Goal: Transaction & Acquisition: Purchase product/service

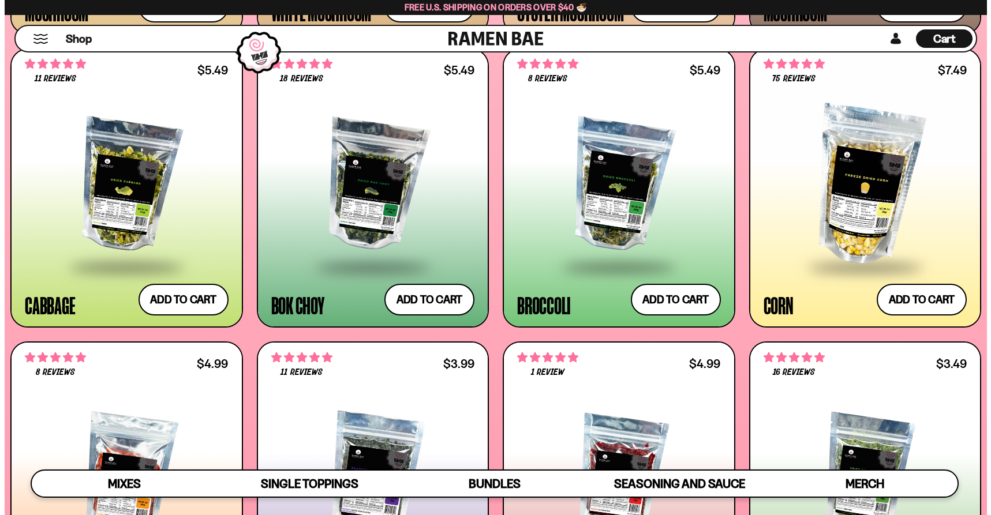
scroll to position [1865, 0]
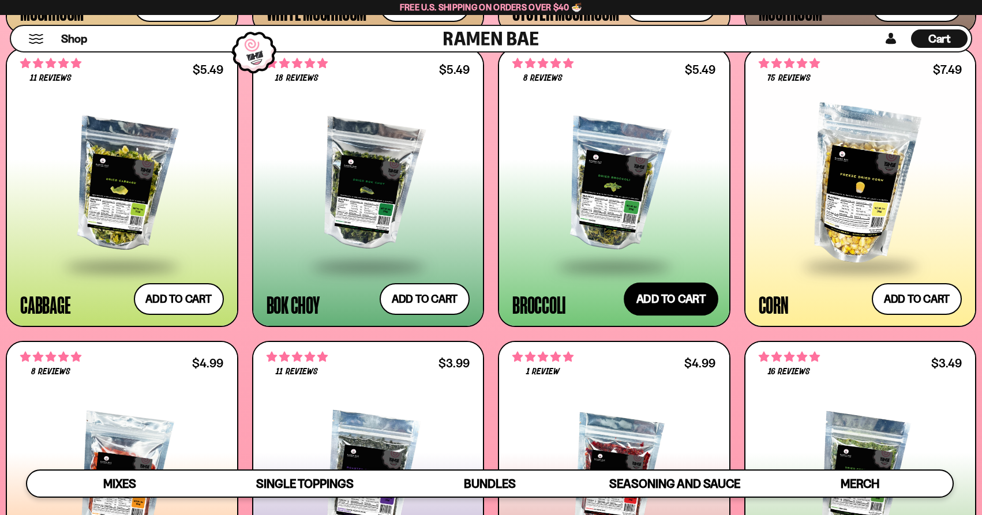
click at [677, 301] on button "Add to cart Add ― Regular price $5.49 Regular price Sale price $5.49 Unit price…" at bounding box center [671, 299] width 95 height 33
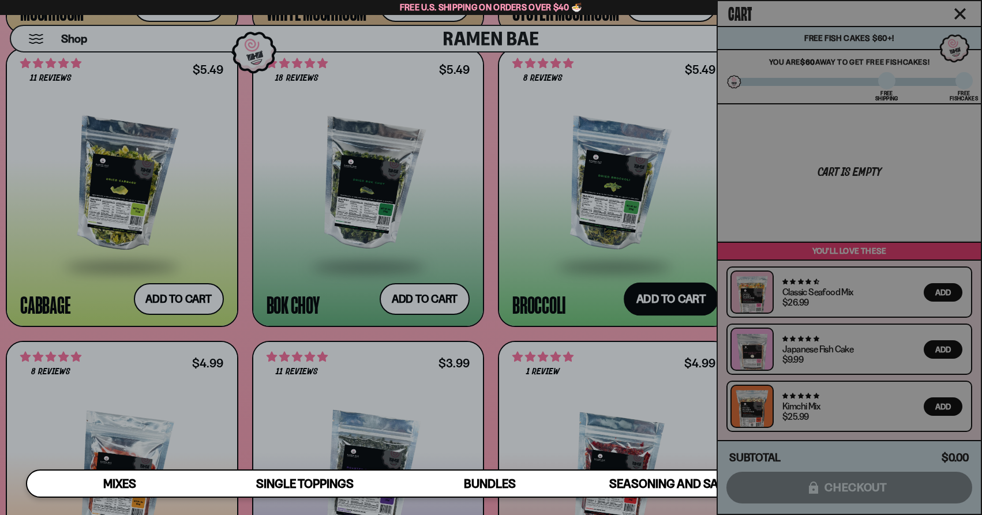
scroll to position [174, 0]
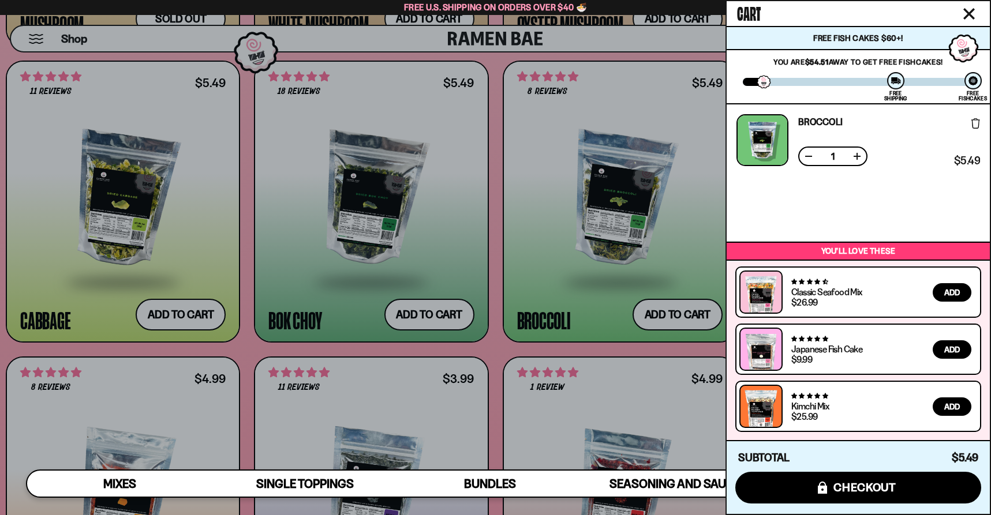
click at [550, 276] on div at bounding box center [495, 257] width 991 height 515
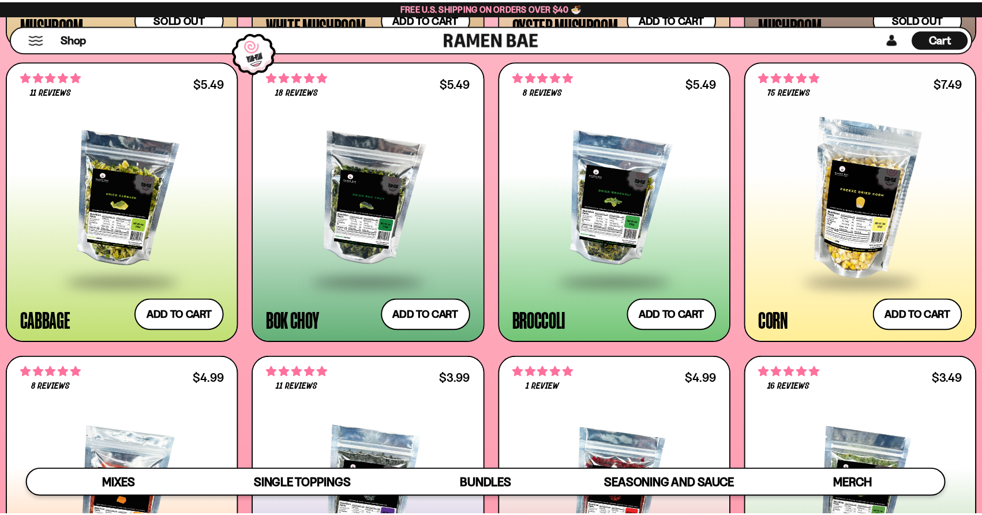
scroll to position [173, 0]
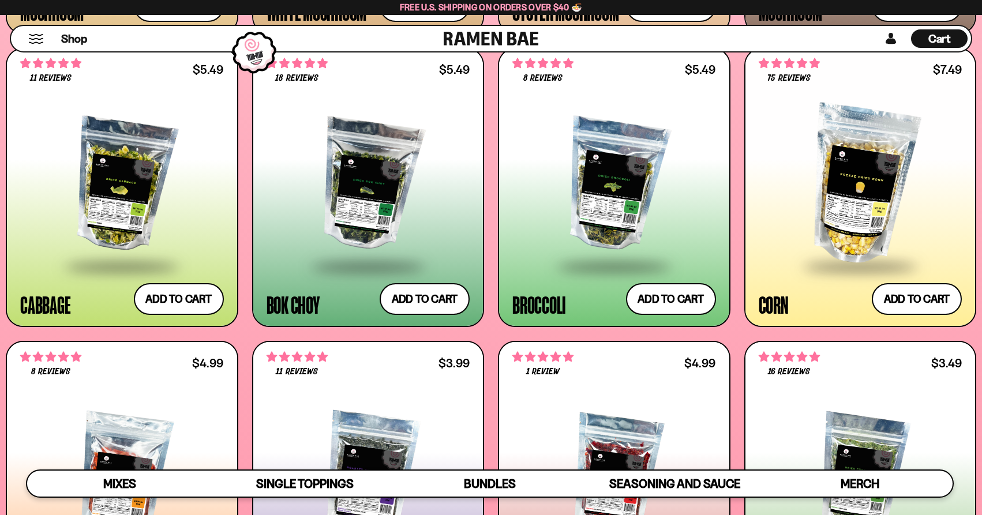
click at [113, 234] on div at bounding box center [122, 186] width 204 height 160
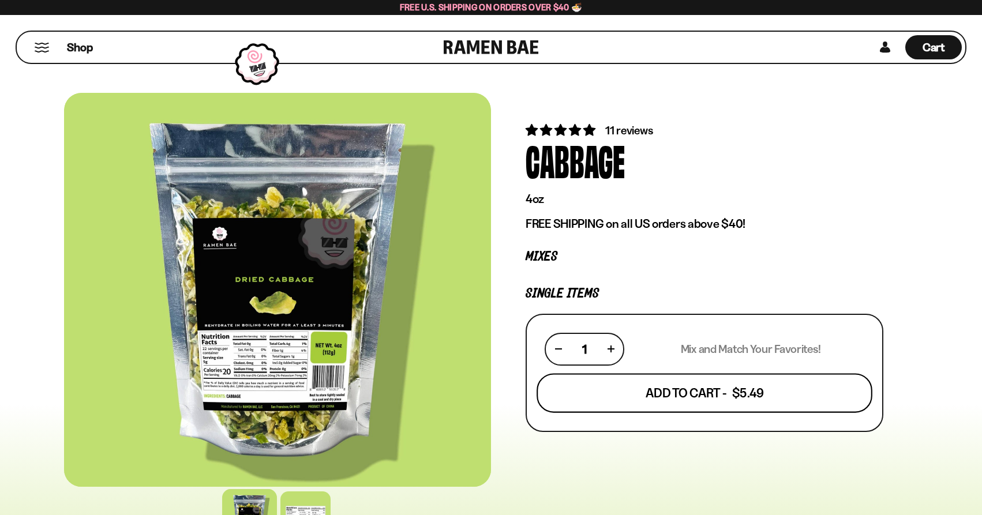
click at [643, 400] on button "Add To Cart - $5.49" at bounding box center [705, 392] width 336 height 39
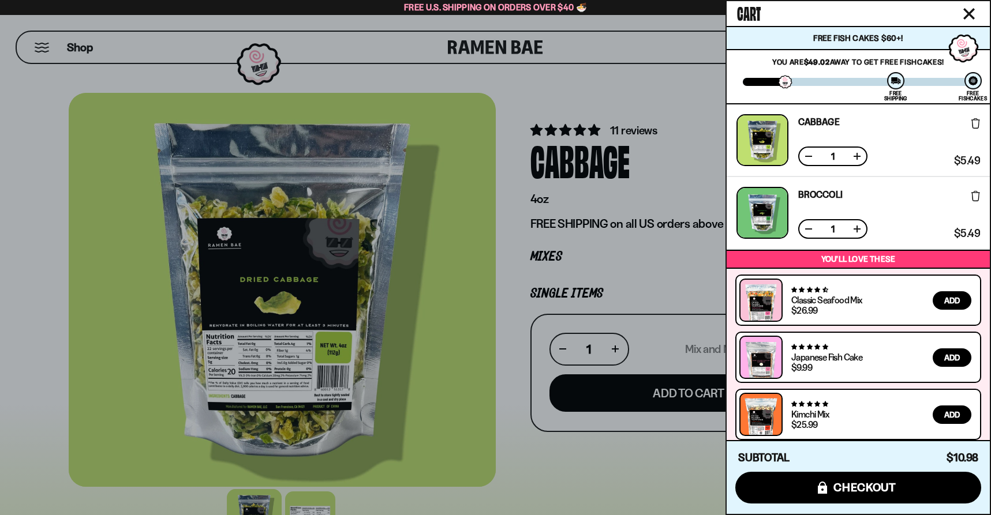
click at [969, 13] on icon "Close cart" at bounding box center [969, 14] width 10 height 10
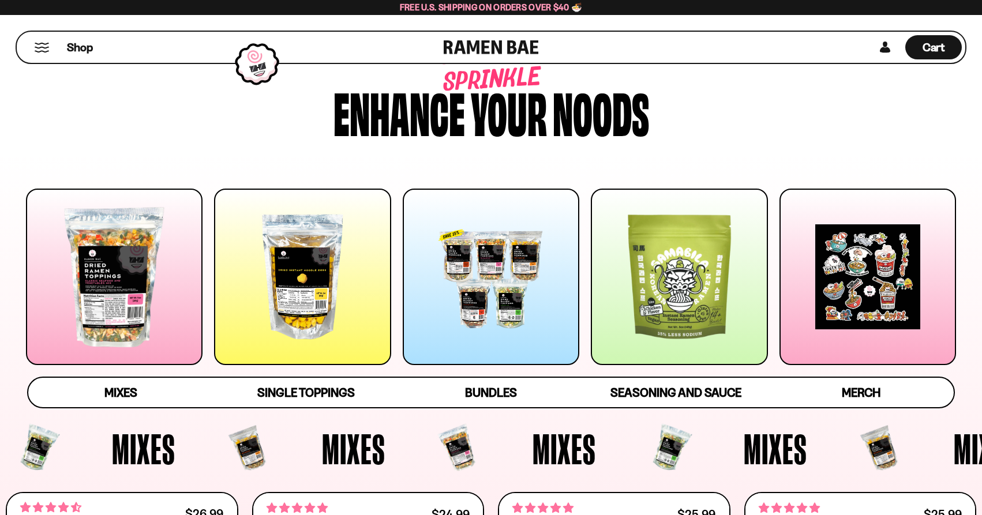
scroll to position [43, 0]
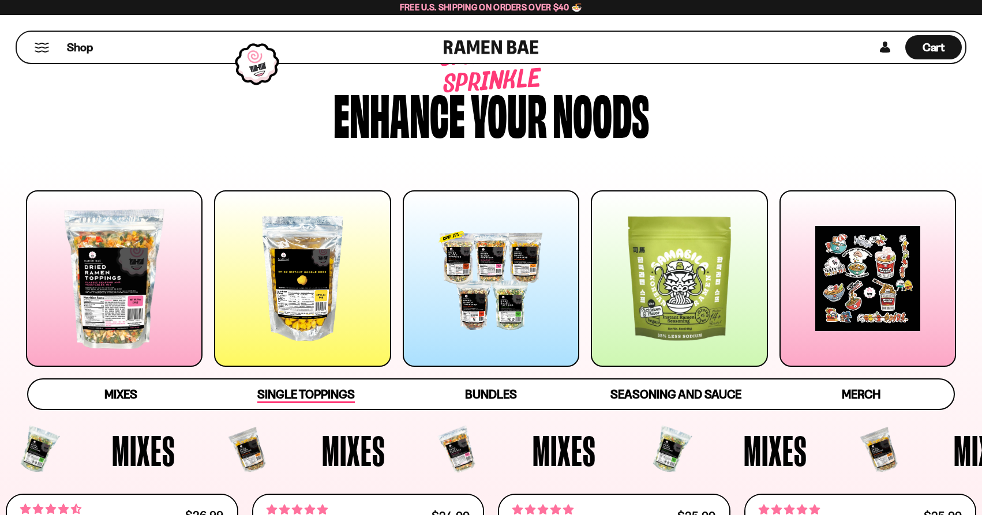
click at [327, 394] on span "Single Toppings" at bounding box center [306, 395] width 98 height 16
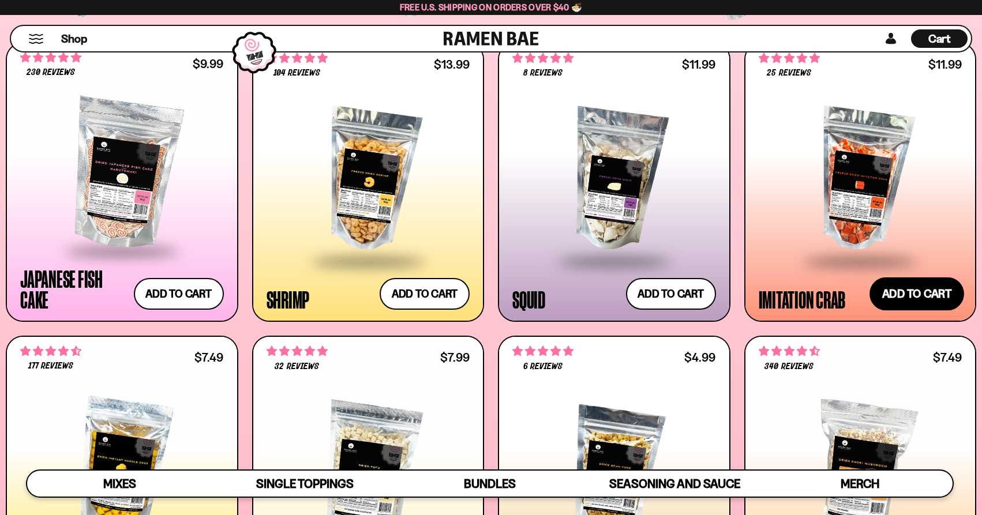
scroll to position [1161, 0]
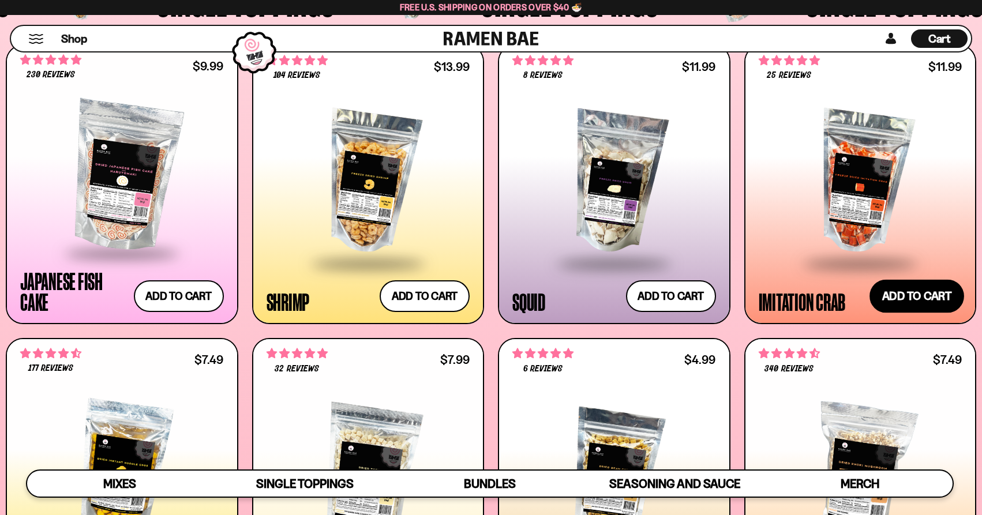
click at [935, 294] on button "Add to cart Add ― Regular price $11.99 Regular price Sale price $11.99 Unit pri…" at bounding box center [917, 295] width 95 height 33
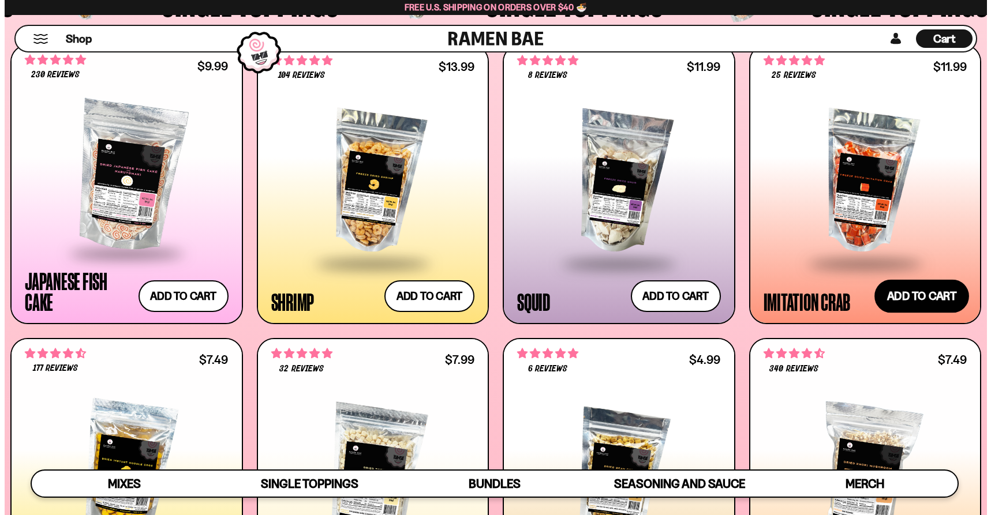
scroll to position [1168, 0]
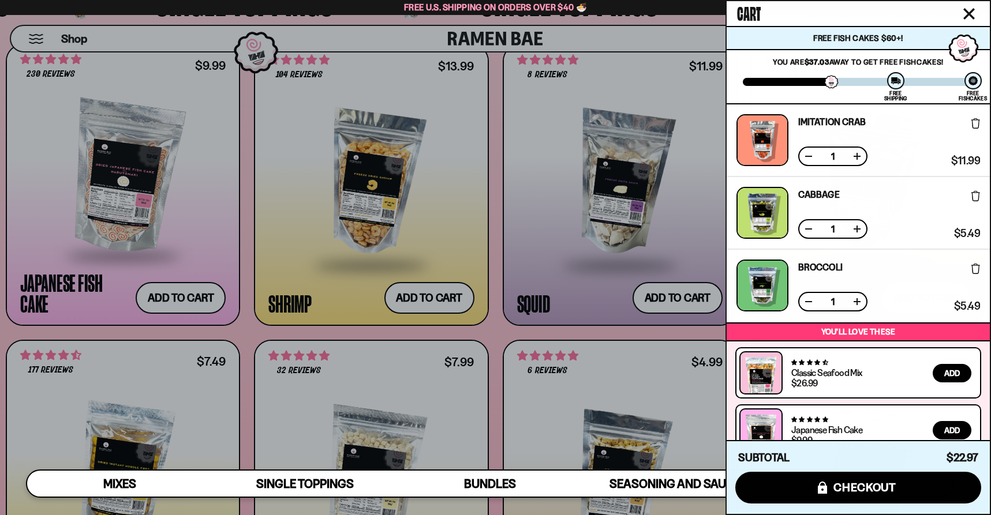
click at [969, 16] on icon "Close cart" at bounding box center [969, 14] width 10 height 10
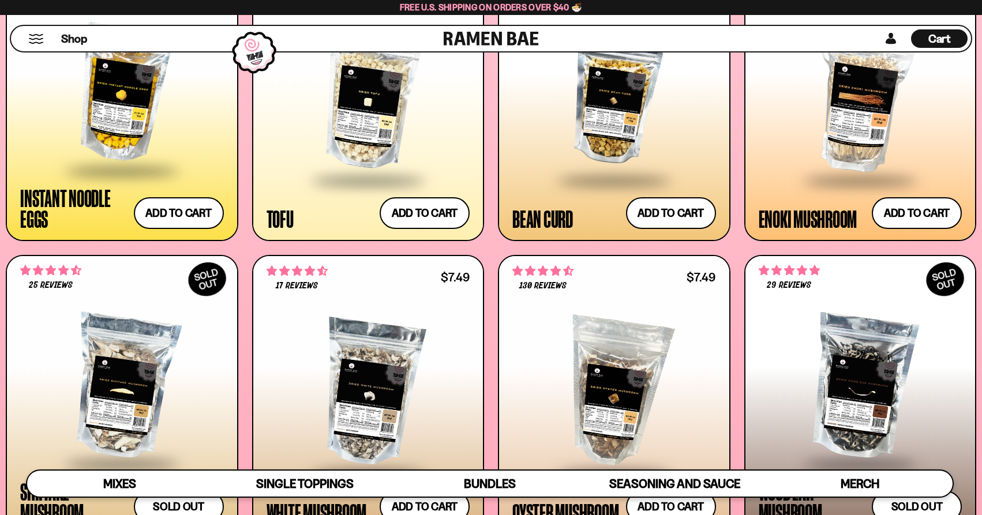
scroll to position [1498, 0]
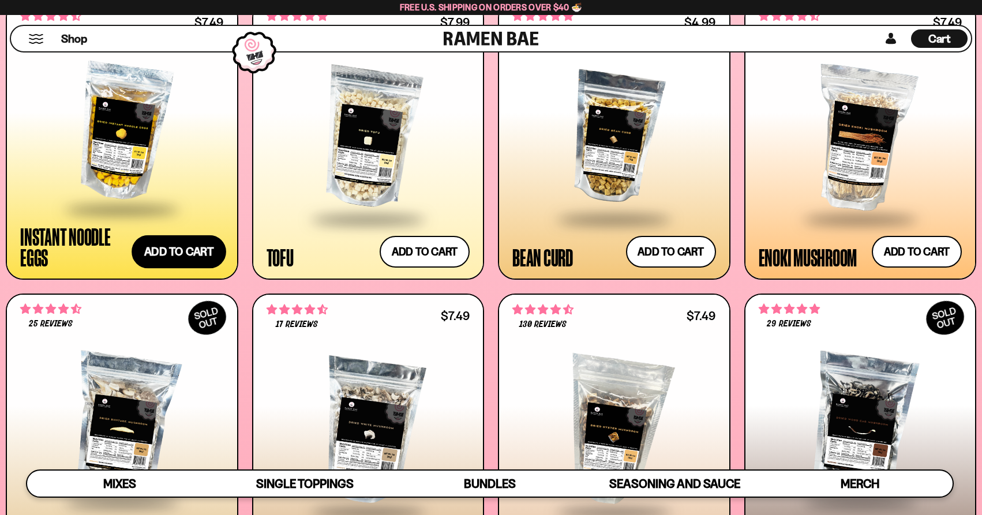
click at [192, 253] on button "Add to cart Add ― Regular price $7.49 Regular price Sale price $7.49 Unit price…" at bounding box center [179, 251] width 95 height 33
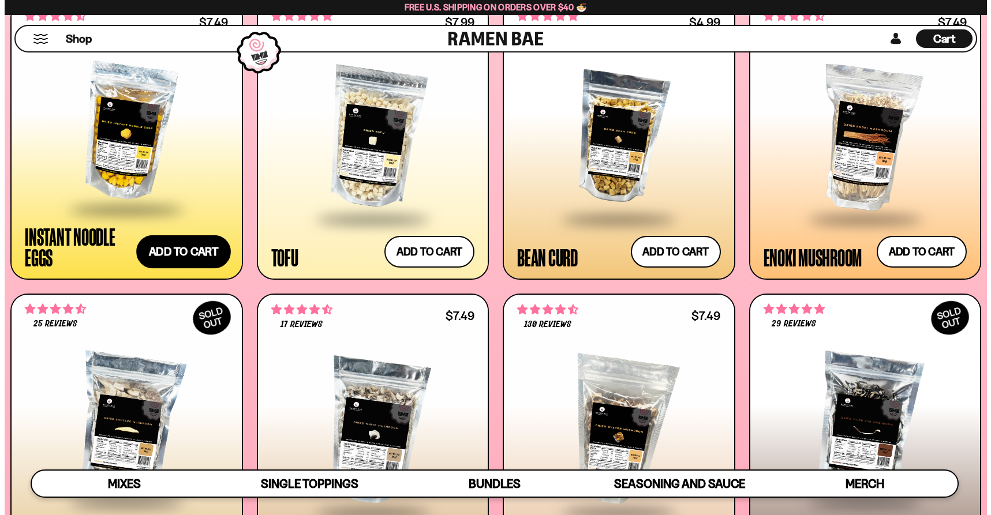
scroll to position [1508, 0]
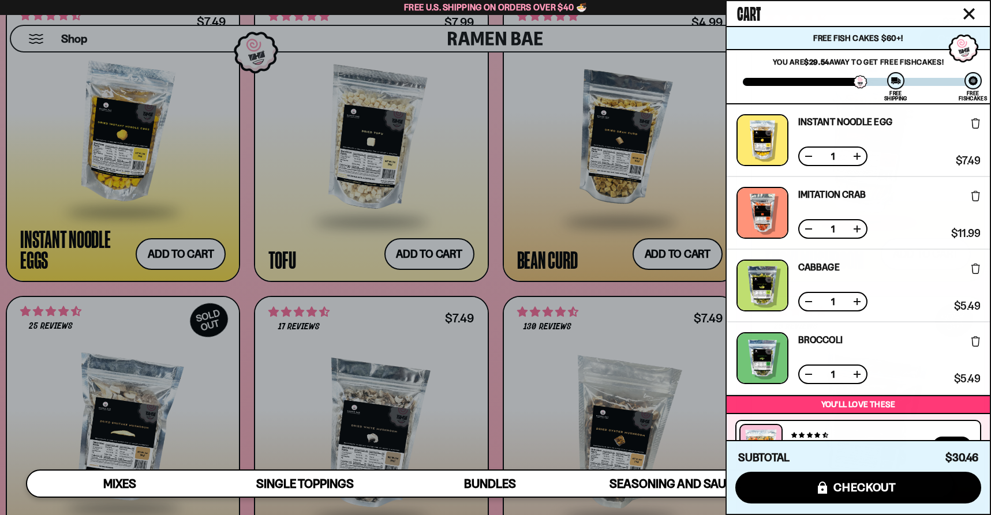
click at [974, 12] on icon "Close cart" at bounding box center [969, 14] width 12 height 12
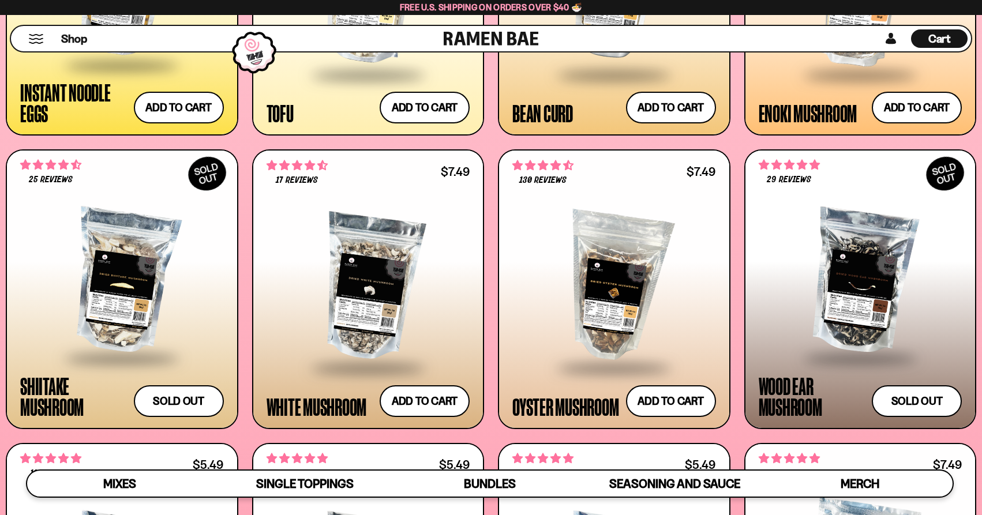
scroll to position [0, 0]
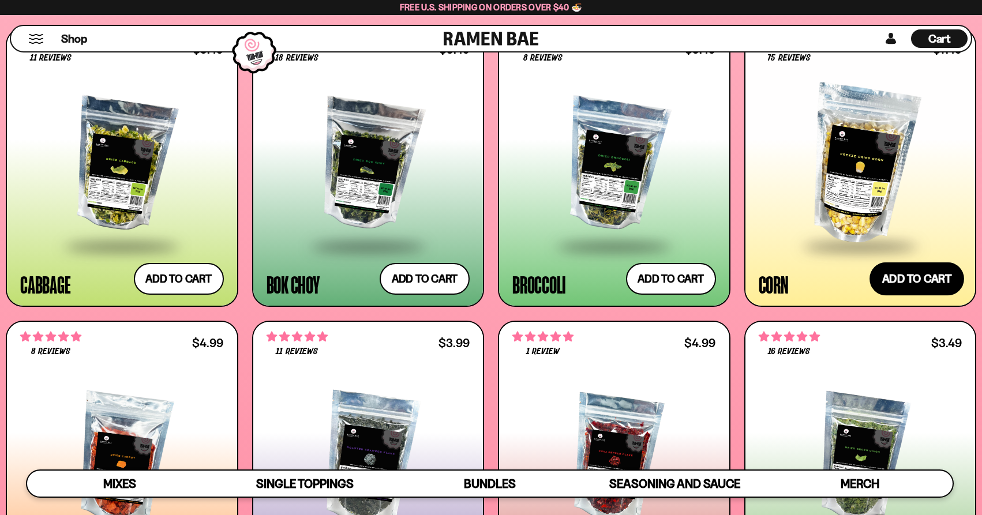
click at [907, 275] on button "Add to cart Add ― Regular price $7.49 Regular price Sale price $7.49 Unit price…" at bounding box center [917, 279] width 95 height 33
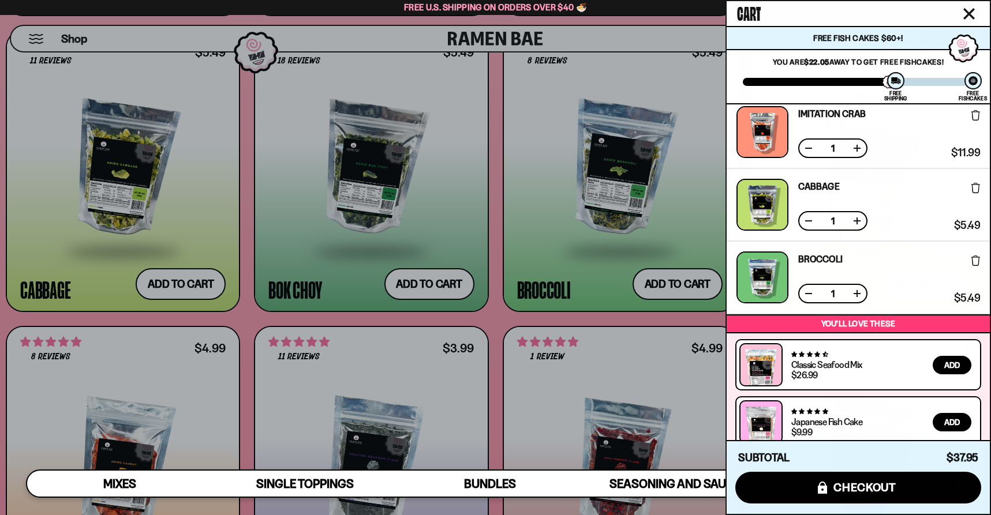
click at [971, 15] on icon "Close cart" at bounding box center [969, 14] width 12 height 12
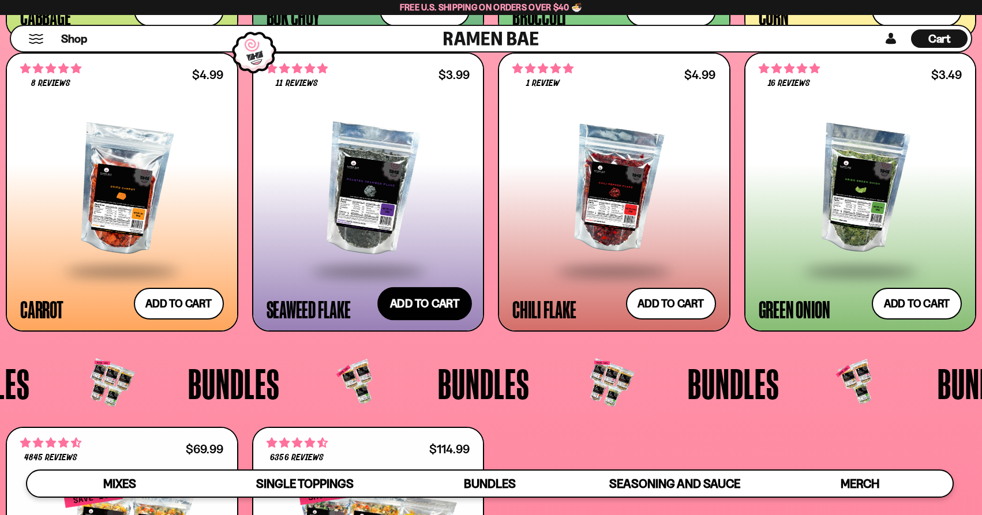
click at [419, 312] on button "Add to cart Add ― Regular price $3.99 Regular price Sale price $3.99 Unit price…" at bounding box center [424, 303] width 95 height 33
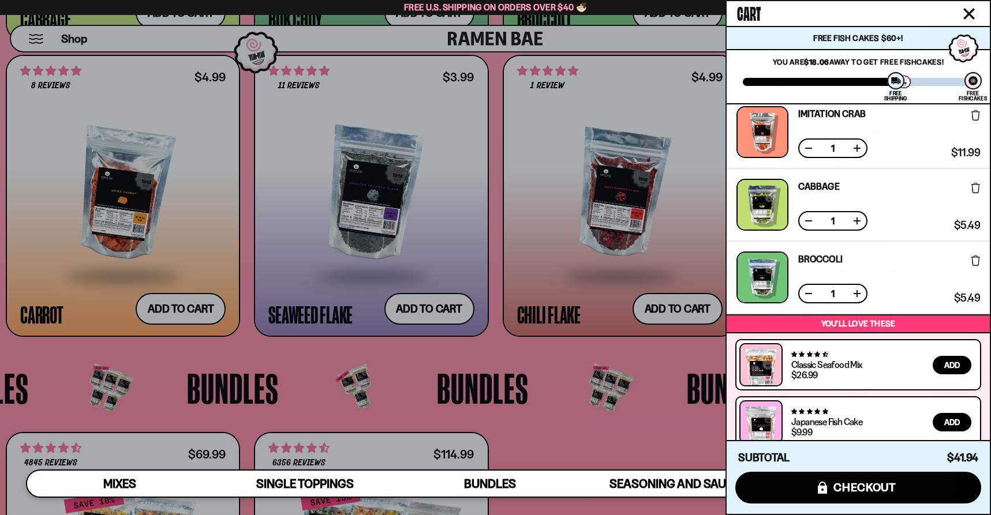
click at [967, 15] on icon "Close cart" at bounding box center [969, 14] width 10 height 10
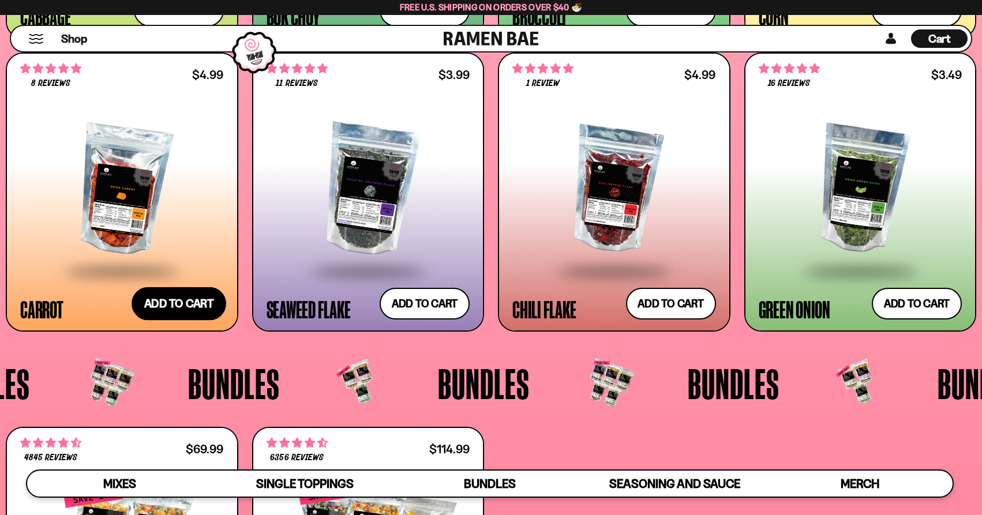
click at [190, 302] on button "Add to cart Add ― Regular price $4.99 Regular price Sale price $4.99 Unit price…" at bounding box center [179, 303] width 95 height 33
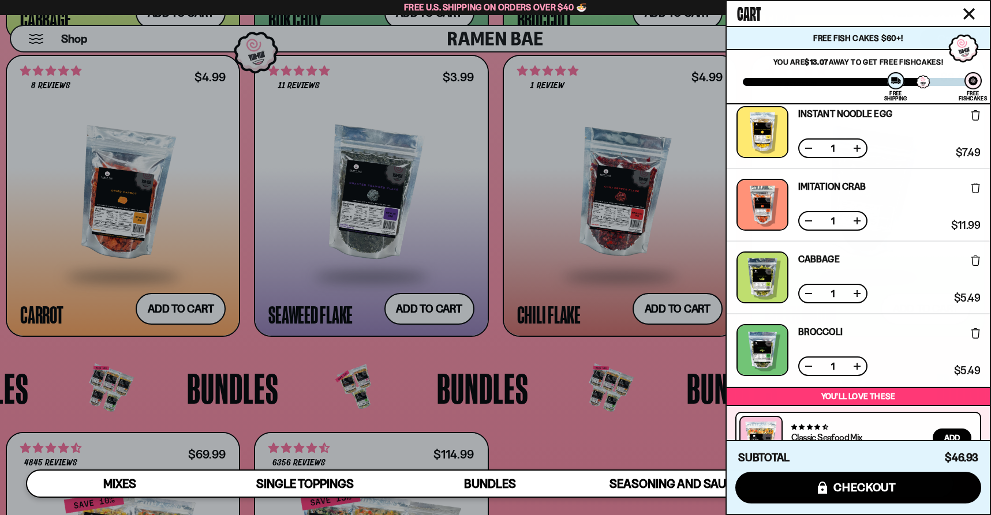
click at [968, 14] on icon "Close cart" at bounding box center [969, 14] width 10 height 10
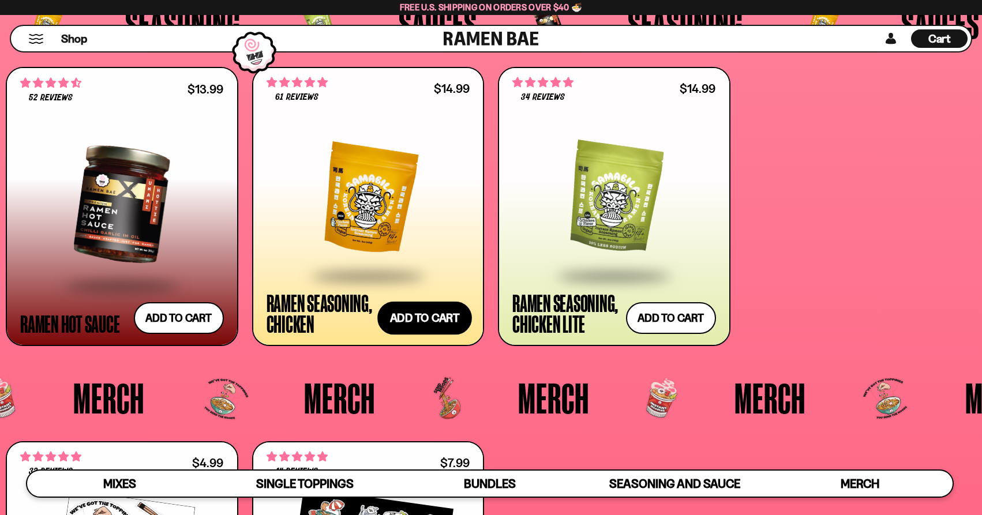
click at [430, 320] on button "Add to cart Add ― Regular price $14.99 Regular price Sale price $14.99 Unit pri…" at bounding box center [424, 318] width 95 height 33
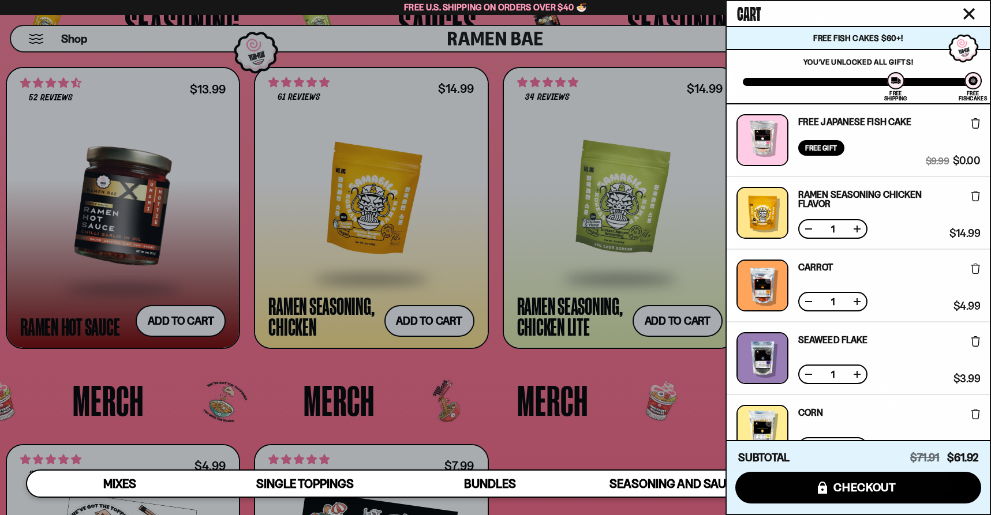
click at [971, 14] on icon "Close cart" at bounding box center [969, 14] width 10 height 10
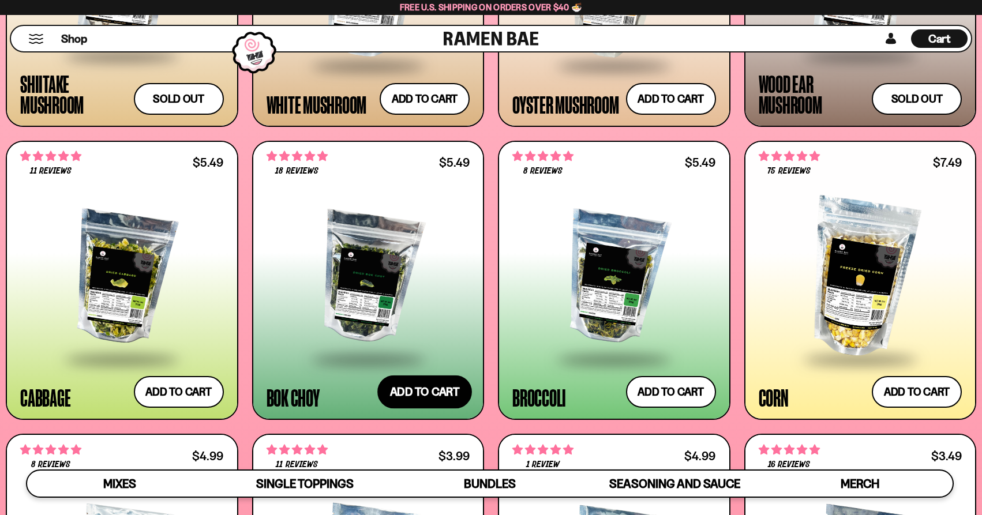
click at [426, 385] on button "Add to cart Add ― Regular price $5.49 Regular price Sale price $5.49 Unit price…" at bounding box center [424, 392] width 95 height 33
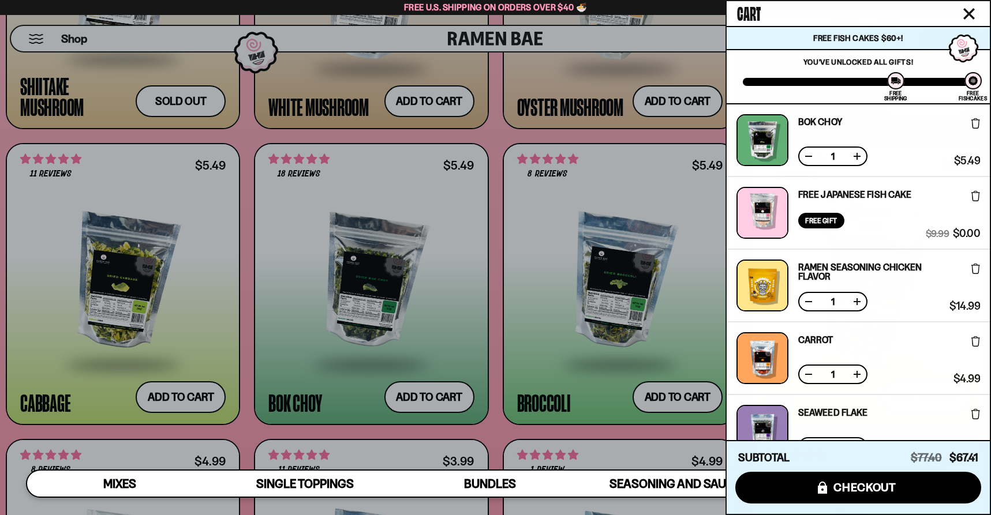
click at [968, 12] on icon "Close cart" at bounding box center [969, 14] width 12 height 12
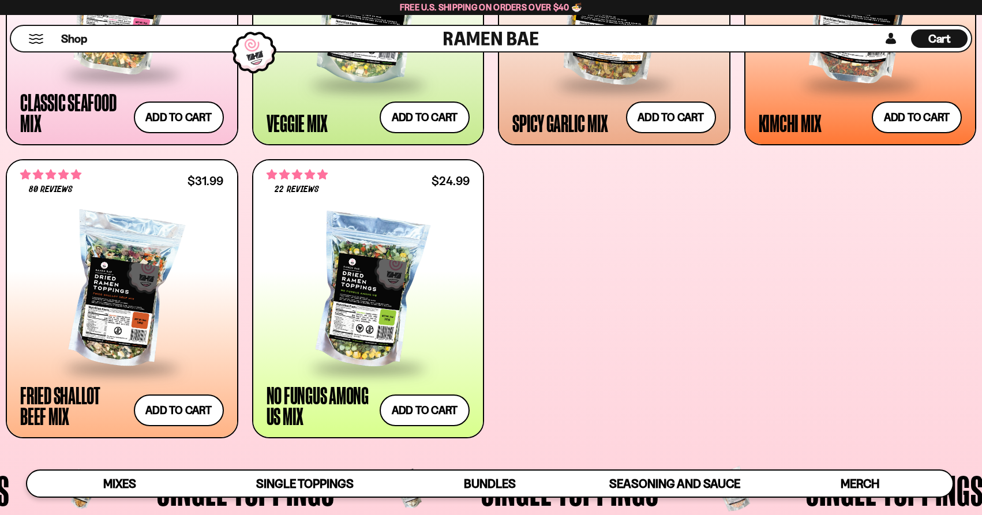
scroll to position [667, 0]
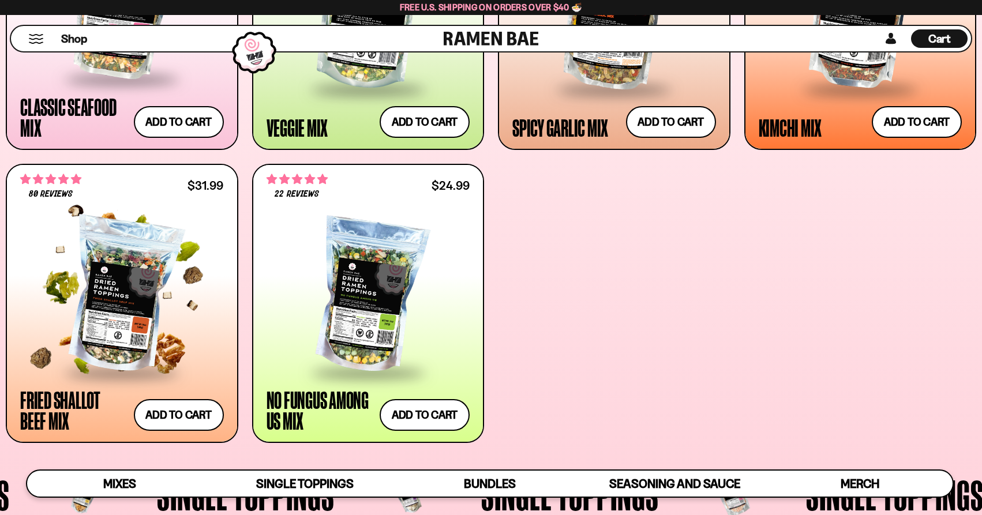
click at [155, 328] on div at bounding box center [122, 295] width 204 height 151
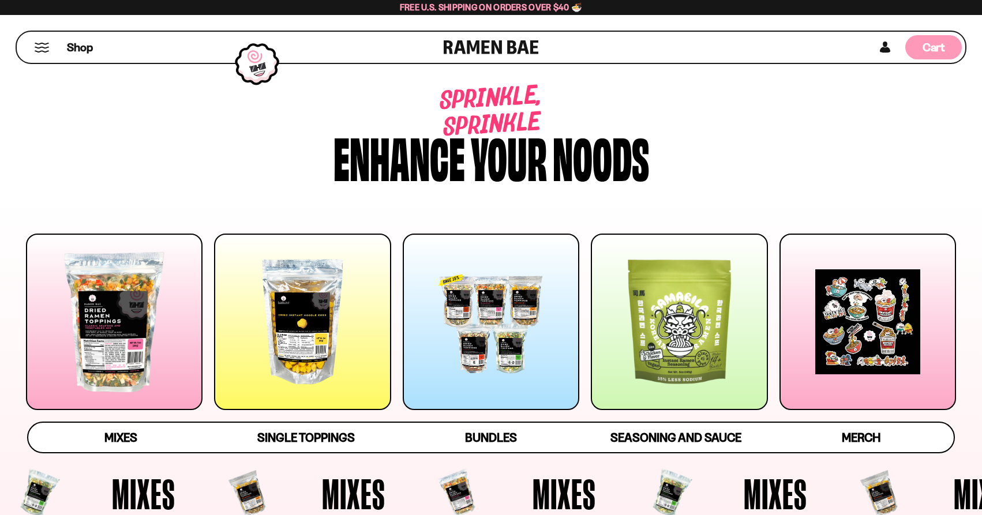
click at [940, 52] on span "Cart" at bounding box center [934, 47] width 23 height 14
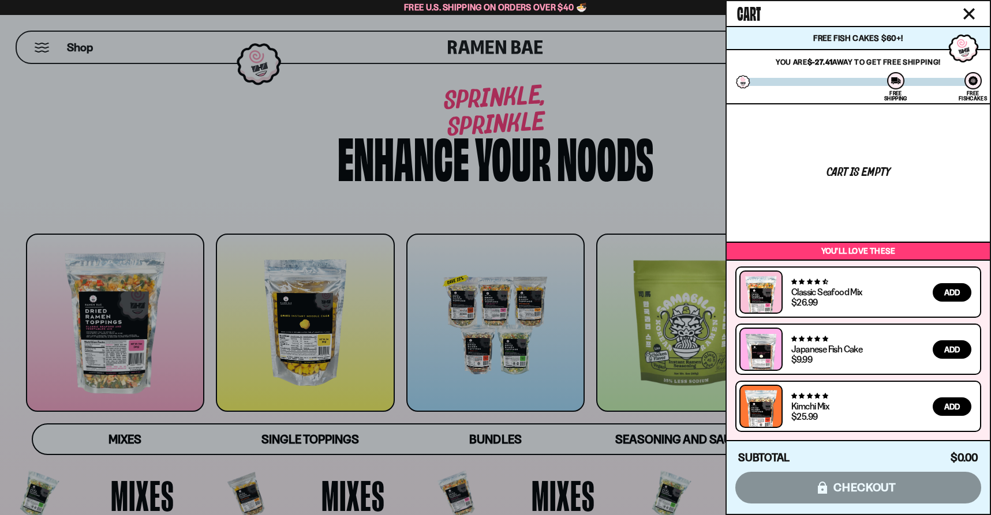
click at [972, 13] on icon "Close cart" at bounding box center [969, 14] width 12 height 12
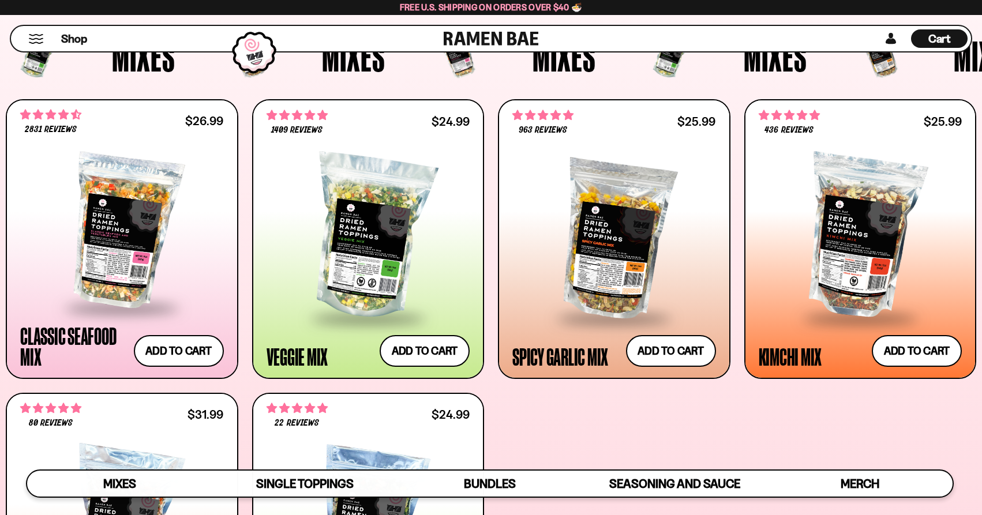
scroll to position [446, 0]
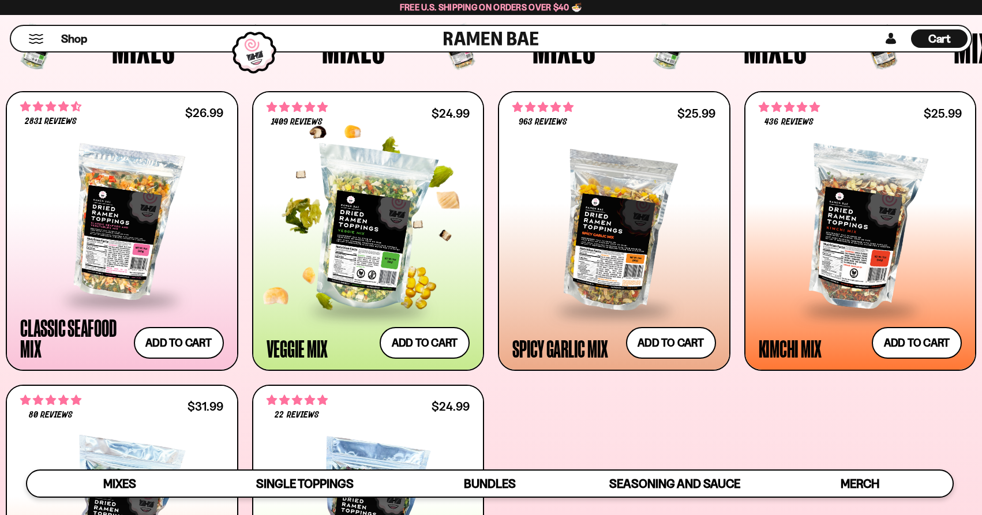
click at [377, 255] on div at bounding box center [369, 229] width 204 height 160
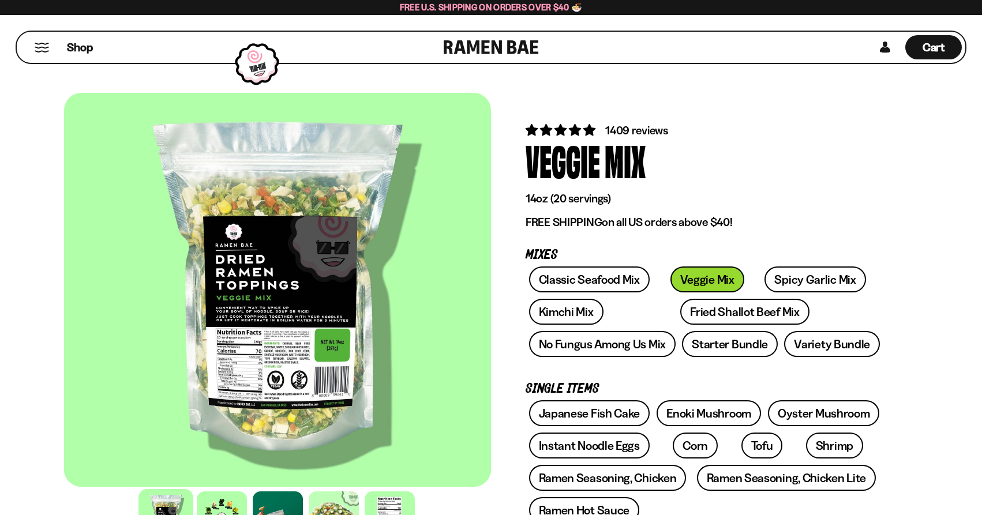
click at [43, 47] on button "Mobile Menu Trigger" at bounding box center [42, 48] width 16 height 10
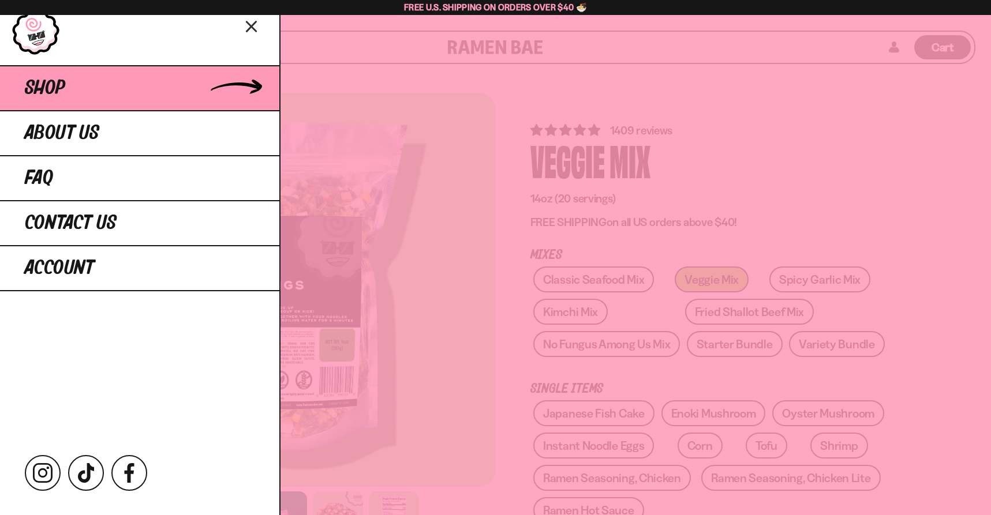
click at [62, 81] on span "Shop" at bounding box center [45, 88] width 40 height 21
